Goal: Transaction & Acquisition: Purchase product/service

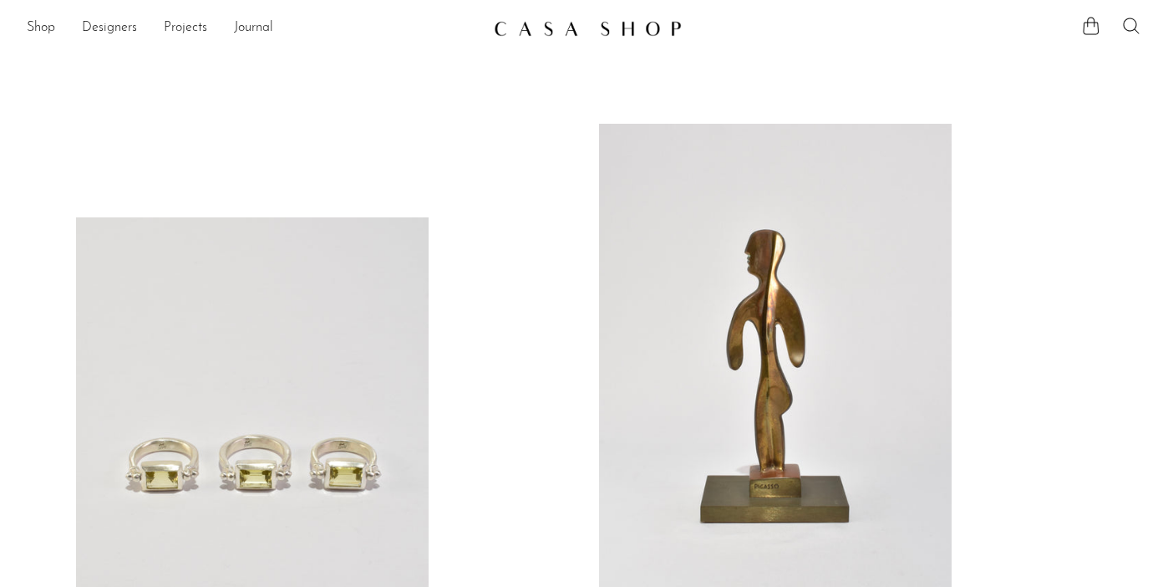
click at [1131, 21] on icon at bounding box center [1131, 26] width 20 height 20
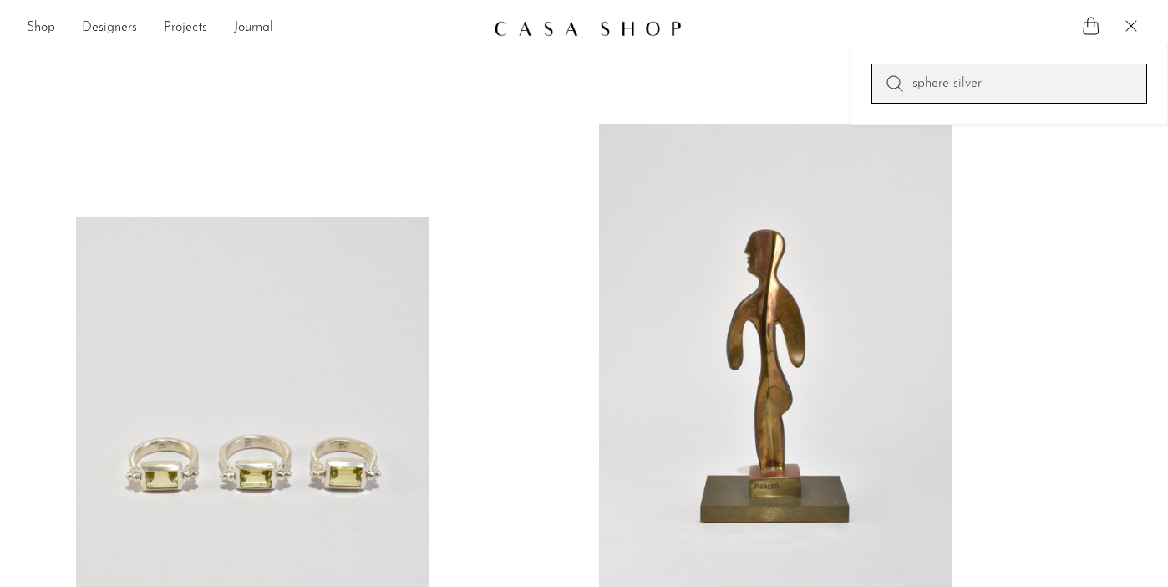
type input "sphere silver"
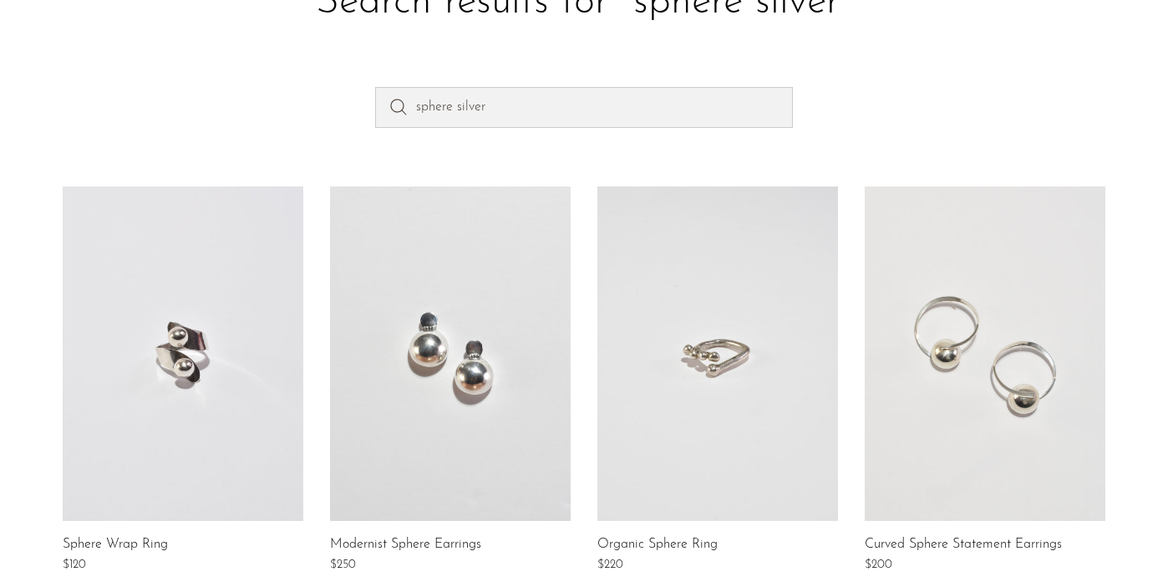
scroll to position [124, 0]
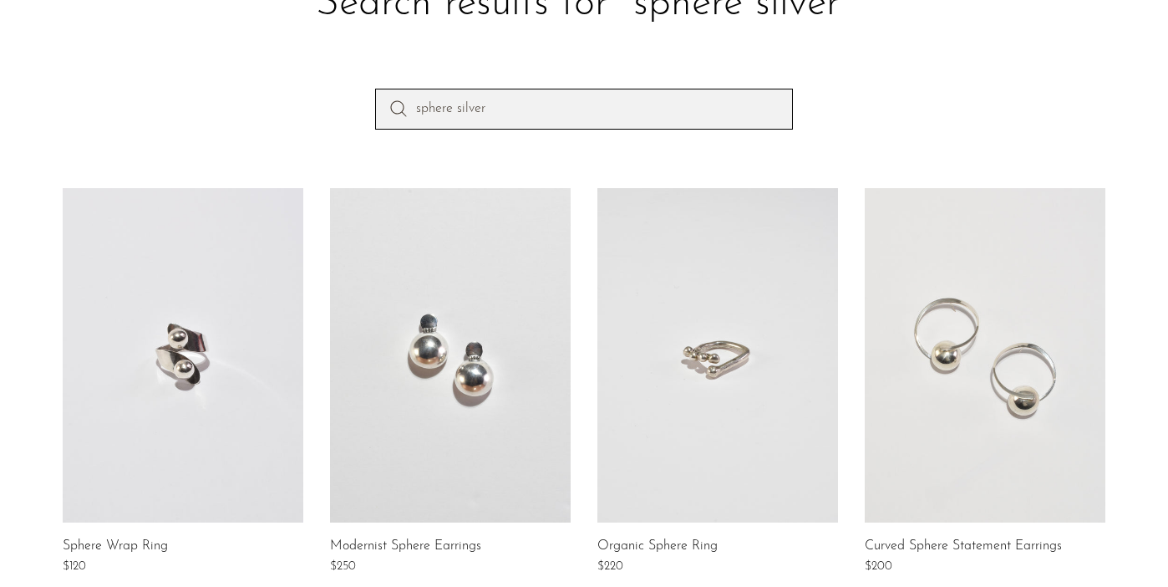
click at [454, 105] on input "sphere silver" at bounding box center [584, 109] width 418 height 40
type input "sphere set silver"
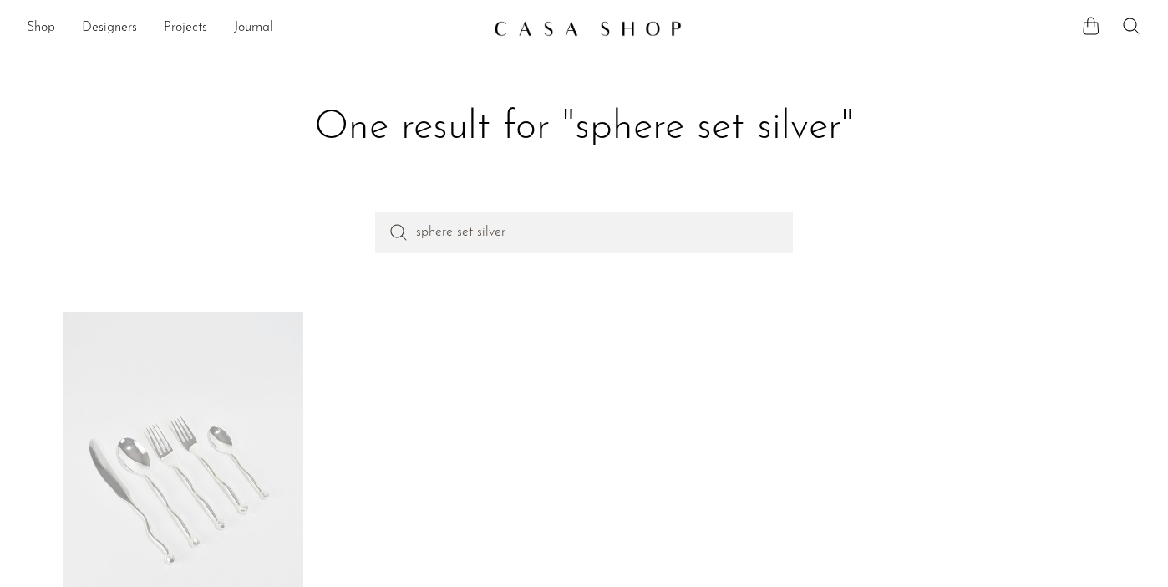
click at [95, 467] on link at bounding box center [183, 479] width 241 height 334
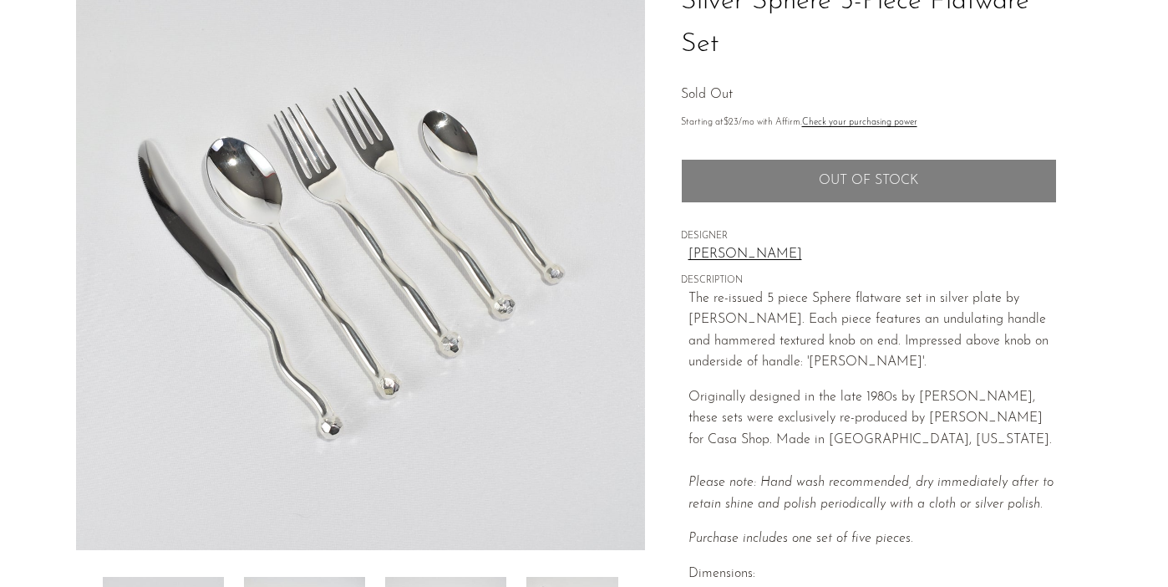
scroll to position [156, 0]
